Goal: Task Accomplishment & Management: Use online tool/utility

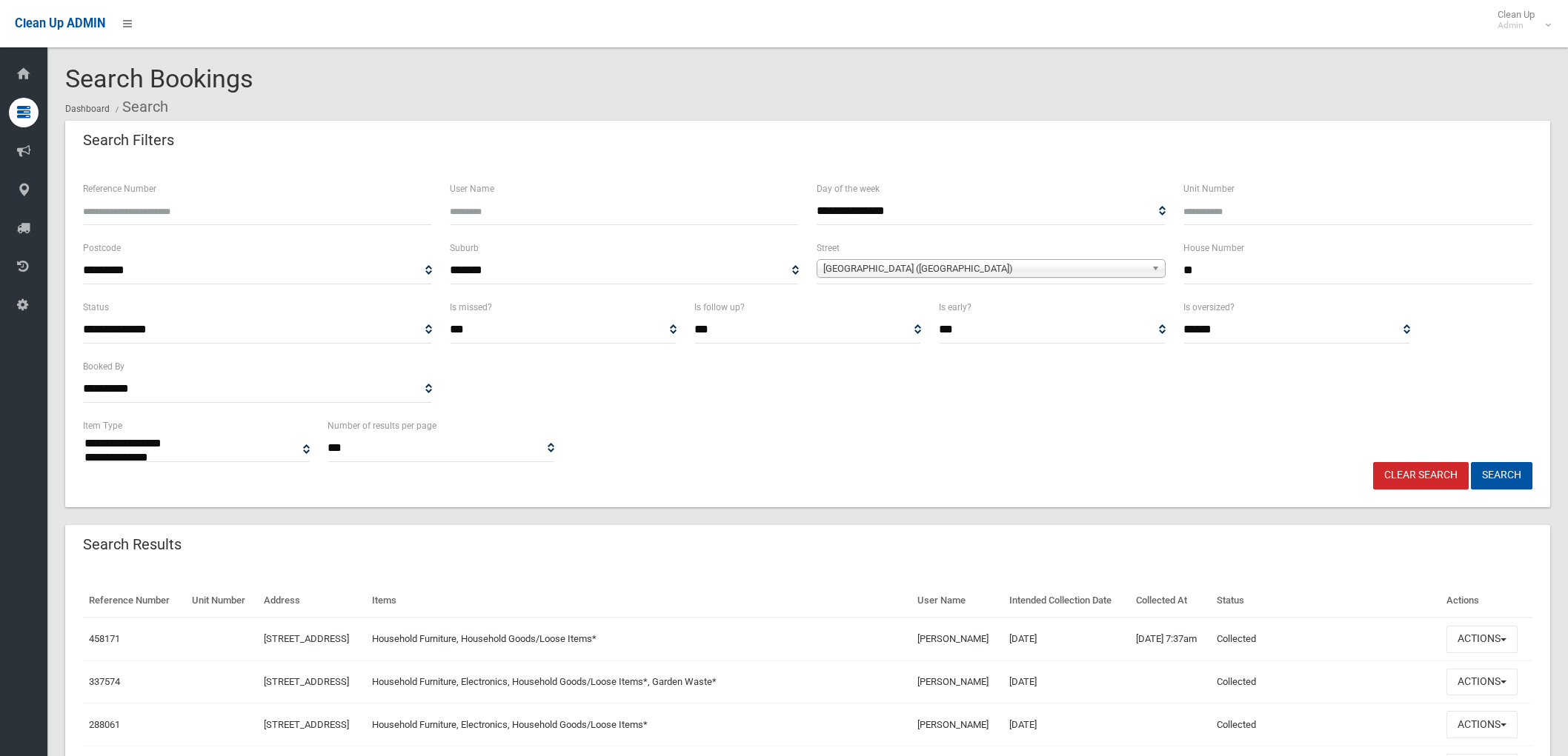
select select
drag, startPoint x: 1188, startPoint y: 271, endPoint x: 1211, endPoint y: 271, distance: 23.0
click at [1211, 271] on input "**" at bounding box center [1358, 271] width 349 height 28
type input "**"
click at [1497, 474] on button "Search" at bounding box center [1501, 476] width 62 height 28
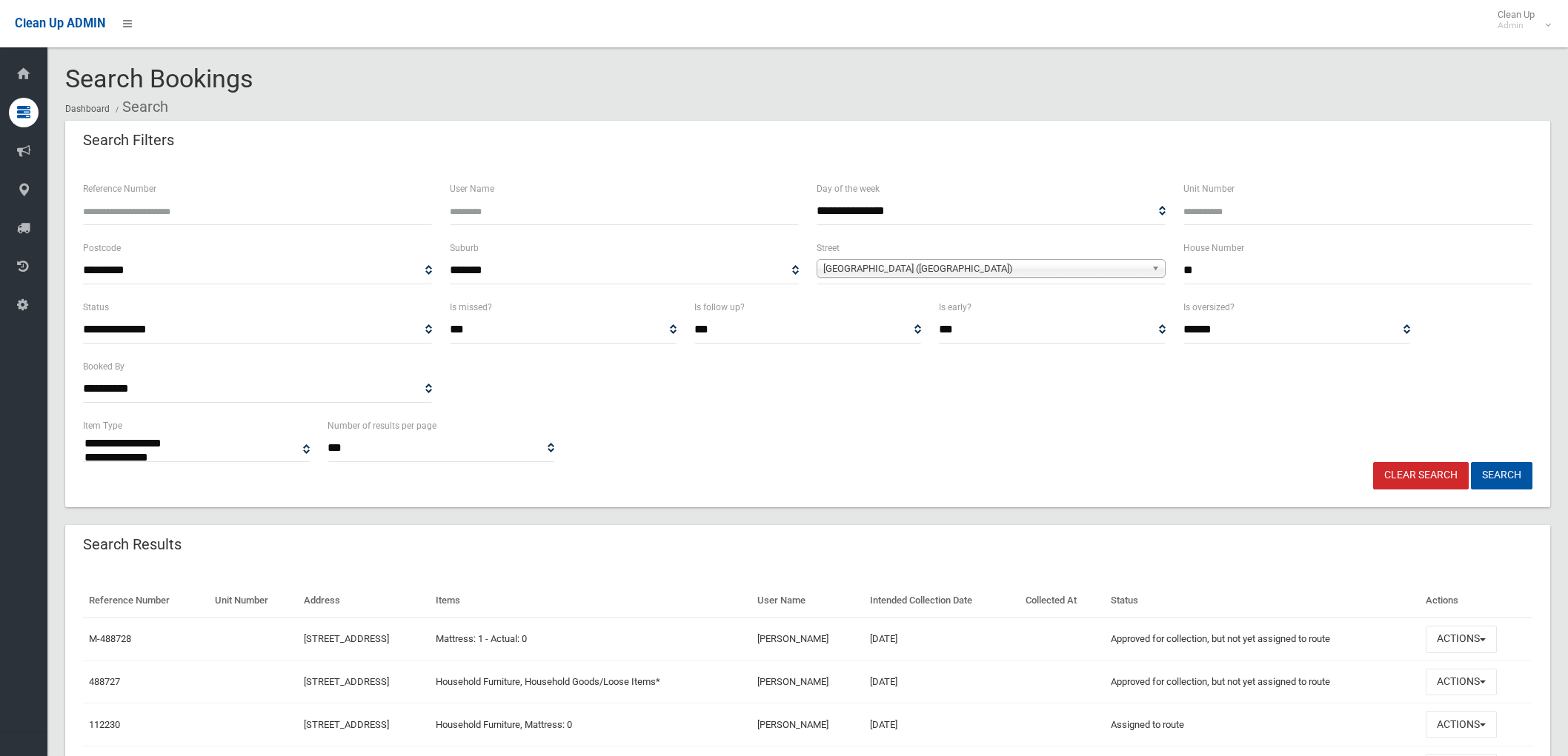
select select
click at [1487, 634] on button "Actions" at bounding box center [1461, 639] width 71 height 28
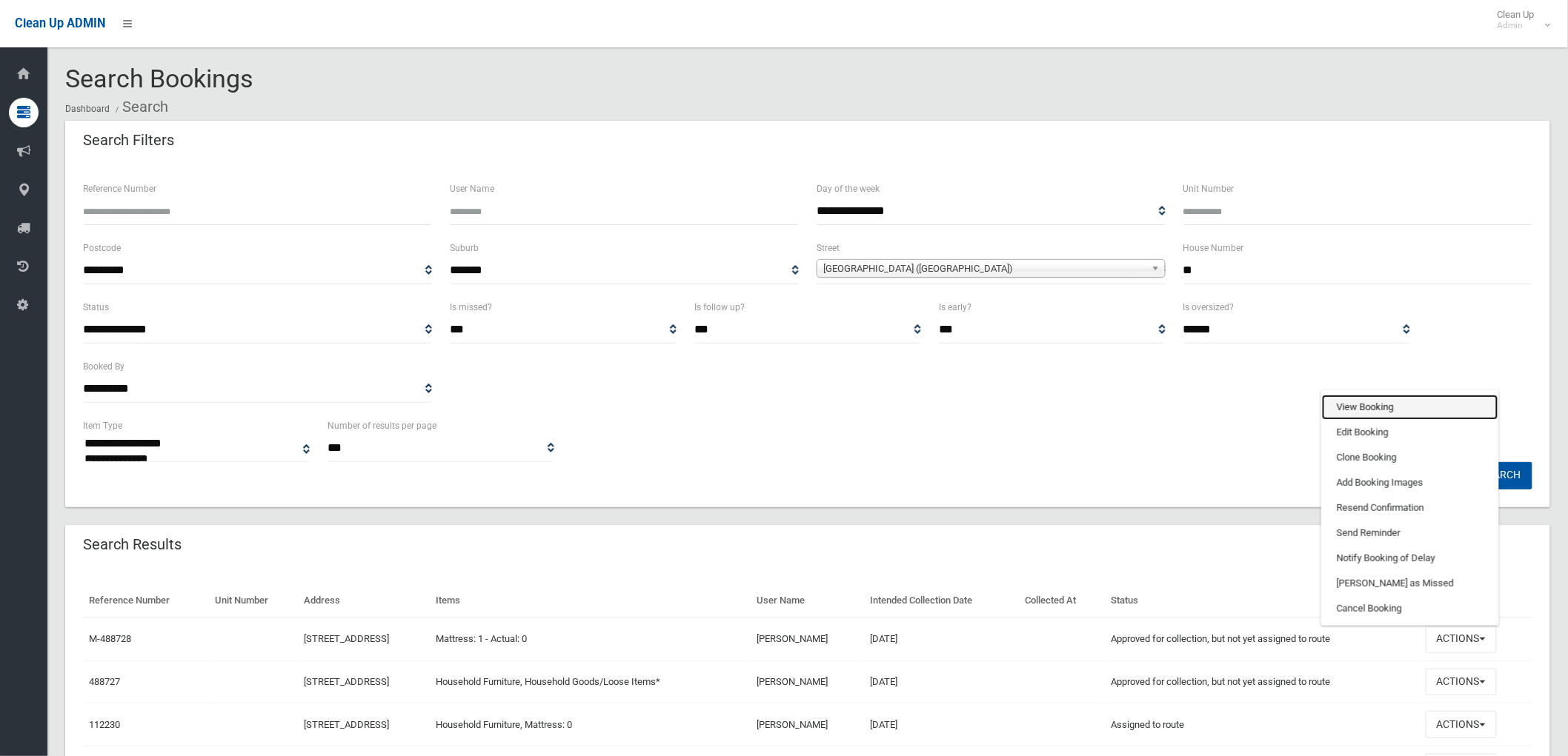
click at [1396, 397] on link "View Booking" at bounding box center [1410, 406] width 176 height 25
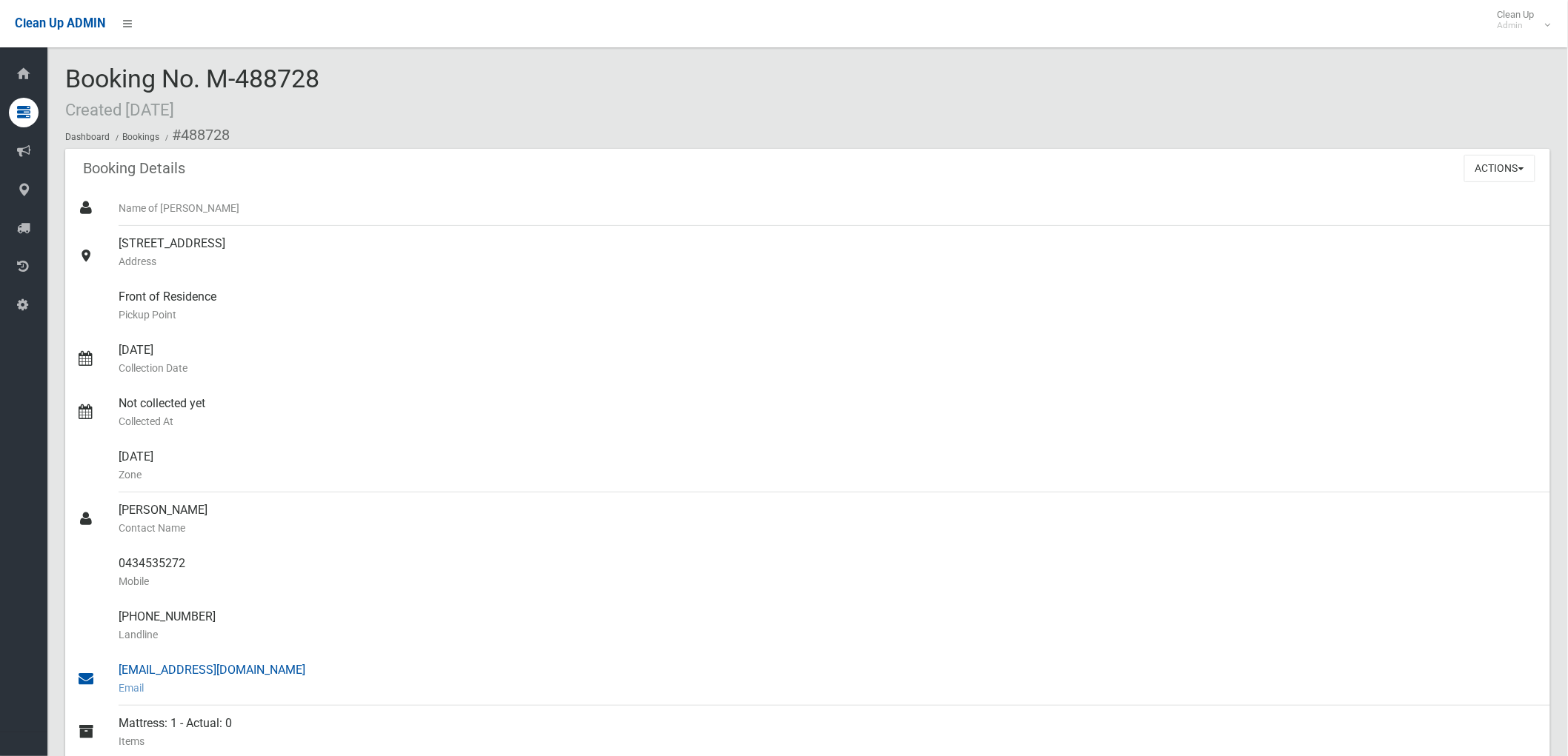
drag, startPoint x: 113, startPoint y: 243, endPoint x: 255, endPoint y: 658, distance: 438.6
click at [255, 658] on ul "Name of Booker 18 Dunkeld Avenue, HURLSTONE PARK NSW 2193 Address Front of Resi…" at bounding box center [808, 528] width 1485 height 675
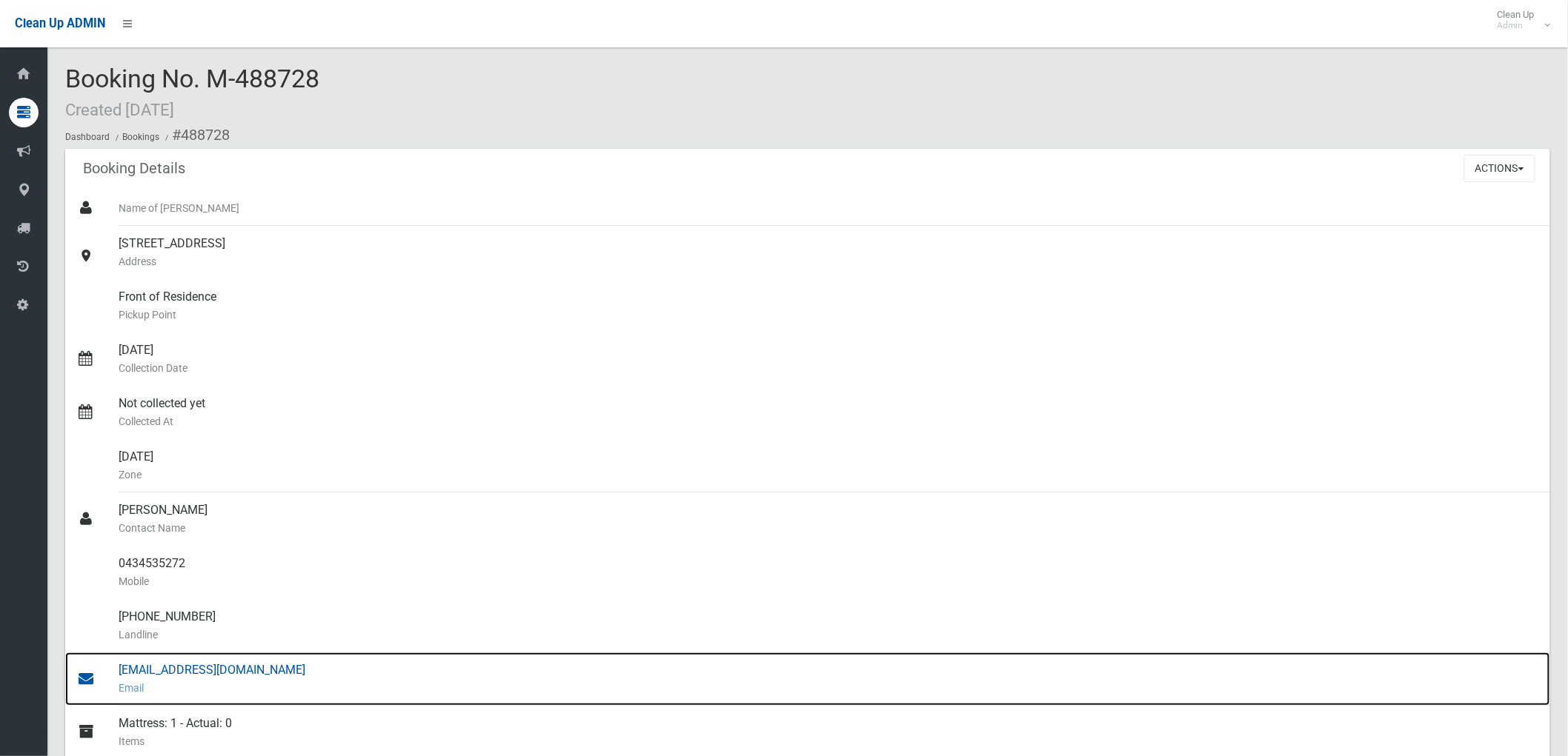
copy ul "18 Dunkeld Avenue, HURLSTONE PARK NSW 2193 Address Front of Residence Pickup Po…"
